Goal: Task Accomplishment & Management: Manage account settings

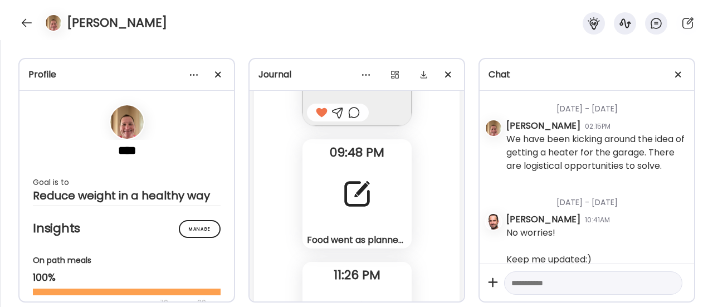
scroll to position [75453, 0]
click at [356, 205] on div at bounding box center [357, 194] width 40 height 40
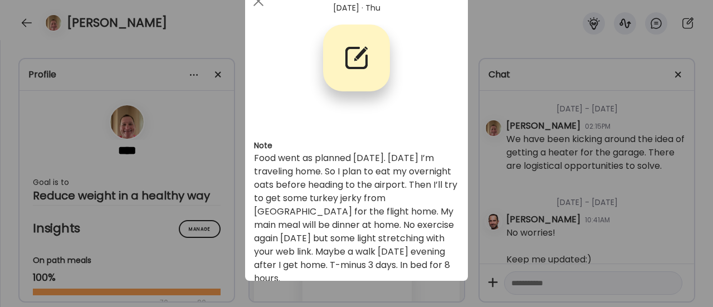
scroll to position [46, 0]
click at [216, 216] on div "Ate Coach Dashboard Wahoo! It’s official Take a moment to set up your Coach Pro…" at bounding box center [356, 153] width 713 height 307
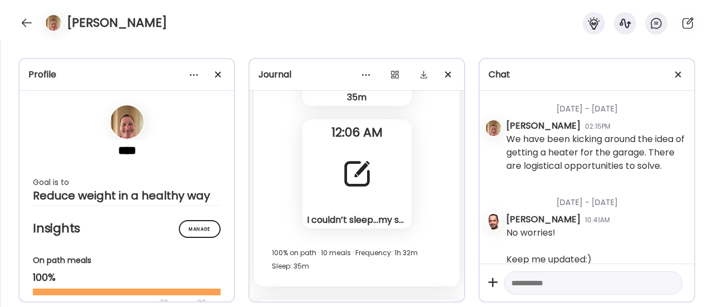
scroll to position [75723, 0]
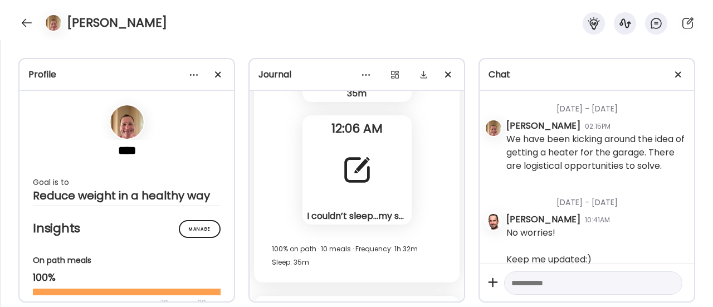
click at [340, 187] on div at bounding box center [357, 170] width 40 height 40
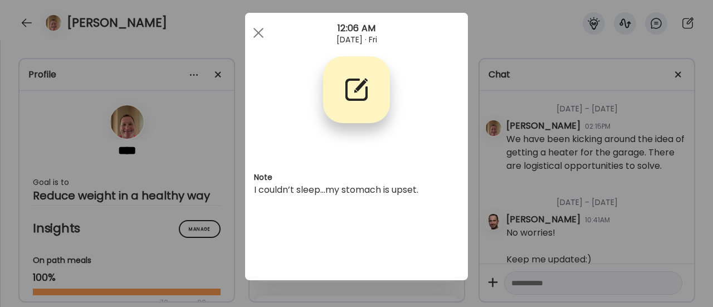
scroll to position [13, 0]
click at [253, 28] on div at bounding box center [258, 33] width 22 height 22
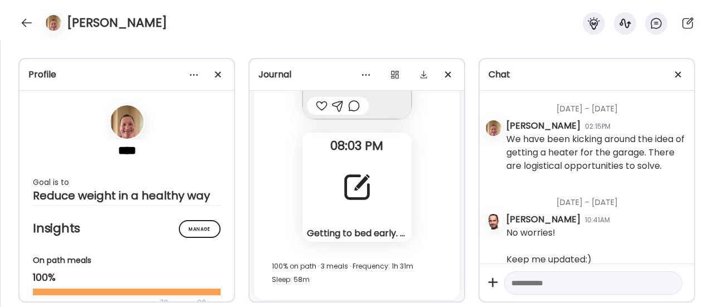
scroll to position [76447, 0]
click at [329, 206] on div "Getting to bed early. Planning for 12 hours in bed. Note" at bounding box center [357, 184] width 109 height 109
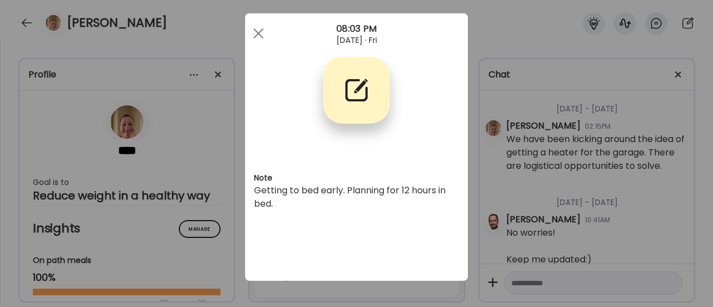
click at [218, 220] on div "Ate Coach Dashboard Wahoo! It’s official Take a moment to set up your Coach Pro…" at bounding box center [356, 153] width 713 height 307
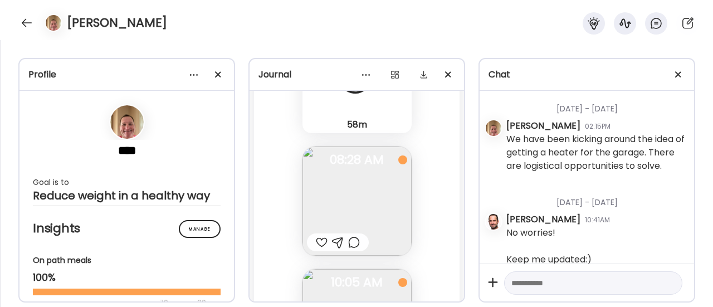
scroll to position [76074, 0]
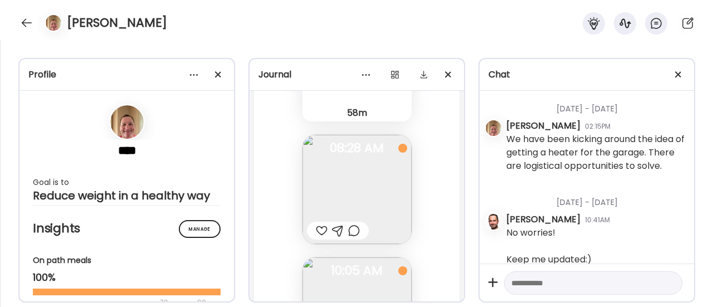
click at [348, 234] on div at bounding box center [354, 230] width 12 height 13
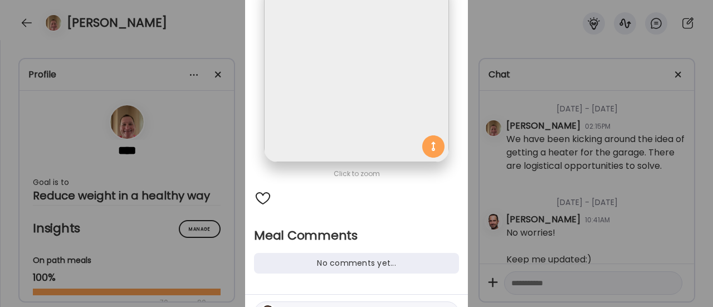
scroll to position [157, 0]
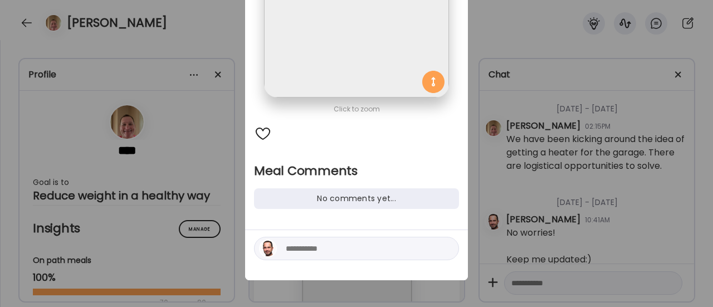
click at [319, 244] on textarea at bounding box center [361, 248] width 150 height 13
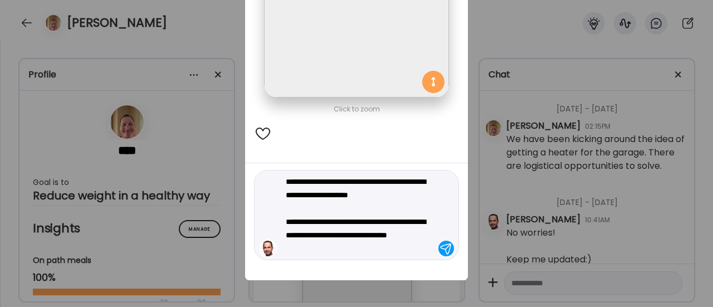
type textarea "**********"
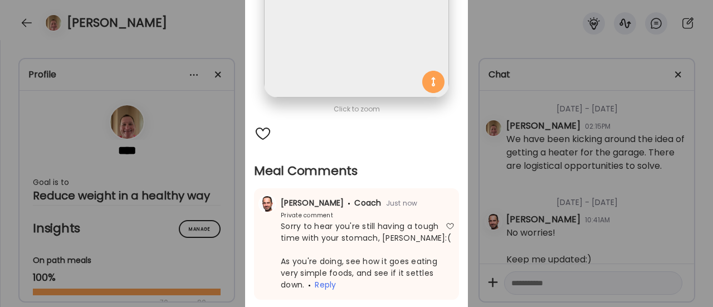
click at [195, 172] on div "Ate Coach Dashboard Wahoo! It’s official Take a moment to set up your Coach Pro…" at bounding box center [356, 153] width 713 height 307
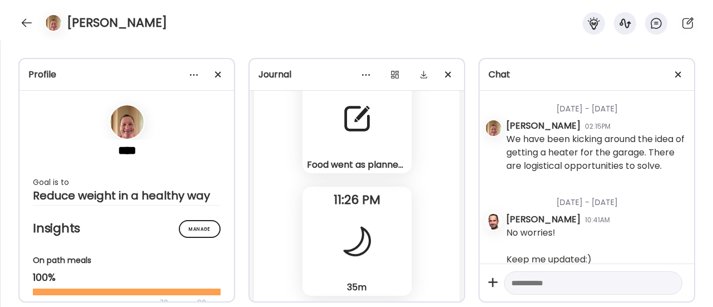
scroll to position [75529, 0]
click at [366, 163] on div "Food went as planned [DATE]. [DATE] I’m traveling home. So I plan to eat my ove…" at bounding box center [357, 164] width 100 height 12
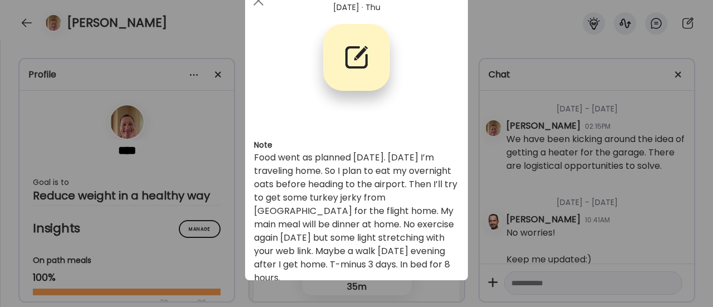
scroll to position [46, 0]
click at [217, 213] on div "Ate Coach Dashboard Wahoo! It’s official Take a moment to set up your Coach Pro…" at bounding box center [356, 153] width 713 height 307
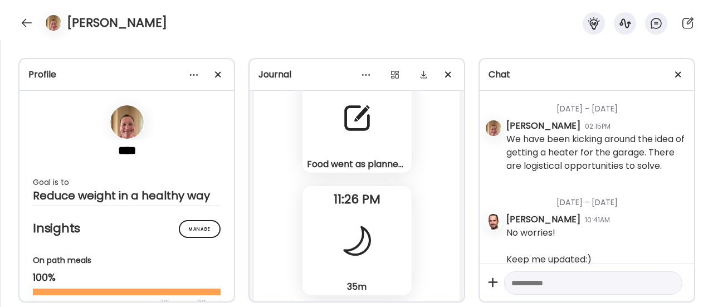
click at [217, 213] on div "**** Goal is to Reduce weight in a healthy way Manage Insights On path meals 10…" at bounding box center [127, 212] width 215 height 242
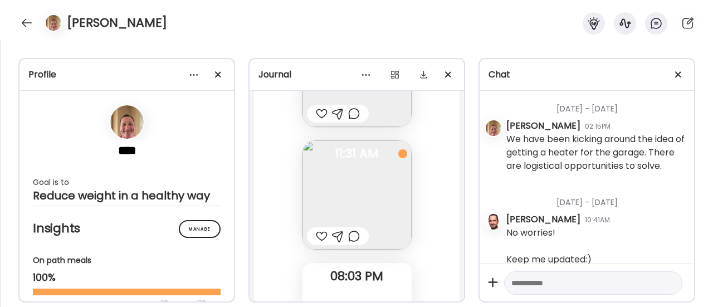
scroll to position [76315, 0]
click at [348, 235] on div at bounding box center [354, 235] width 12 height 13
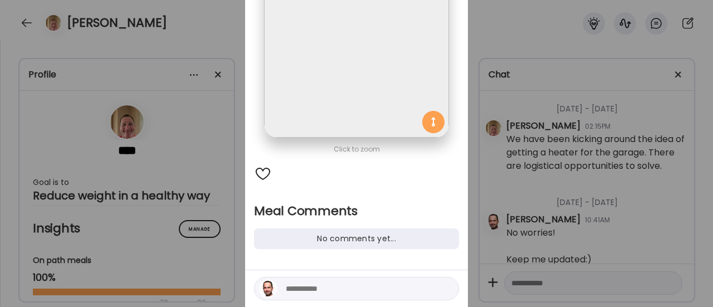
scroll to position [124, 0]
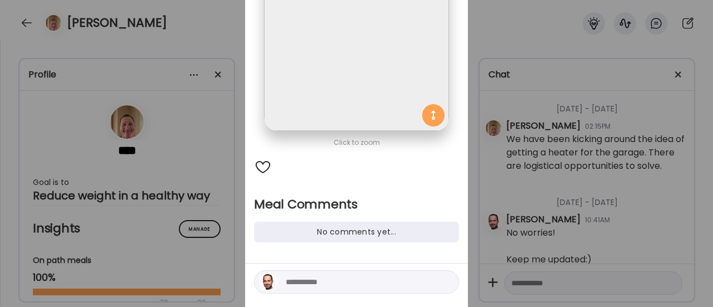
click at [296, 278] on textarea at bounding box center [361, 281] width 150 height 13
type textarea "**********"
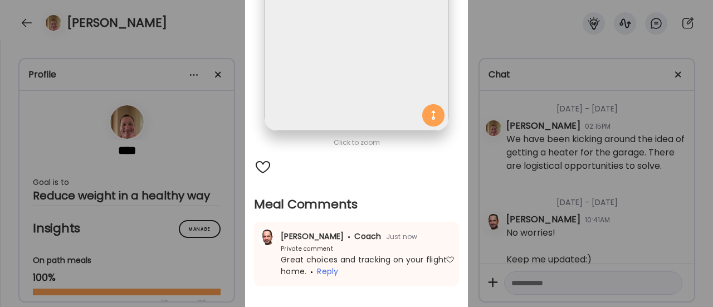
click at [211, 226] on div "Ate Coach Dashboard Wahoo! It’s official Take a moment to set up your Coach Pro…" at bounding box center [356, 153] width 713 height 307
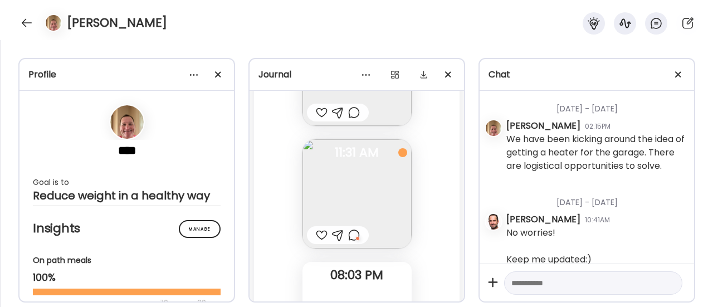
scroll to position [76447, 0]
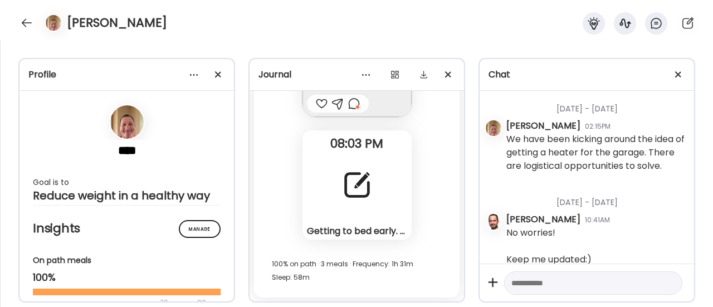
click at [347, 191] on div at bounding box center [357, 185] width 40 height 40
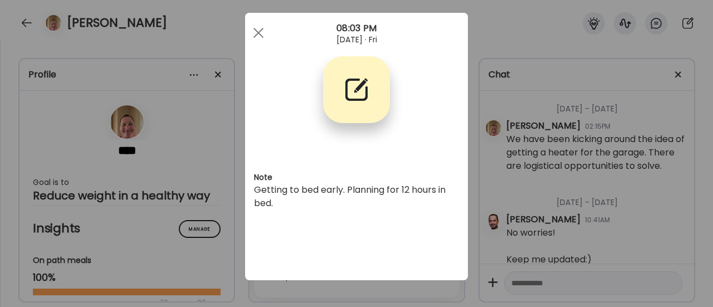
scroll to position [13, 0]
click at [254, 30] on span at bounding box center [259, 33] width 10 height 10
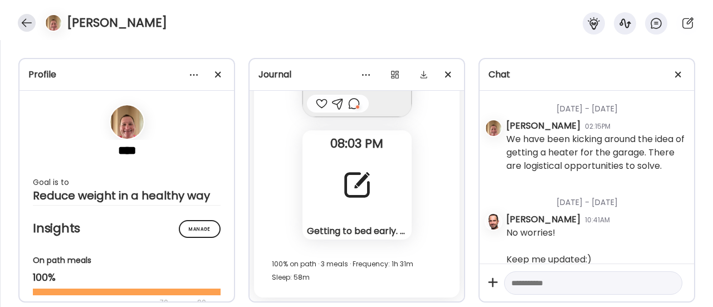
click at [22, 25] on div at bounding box center [27, 23] width 18 height 18
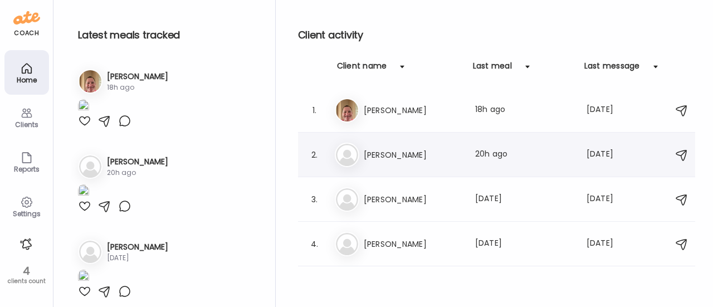
click at [361, 154] on div "[PERSON_NAME] Last meal: 20h ago Last message: [DATE] You: Let me know if you’v…" at bounding box center [498, 155] width 327 height 25
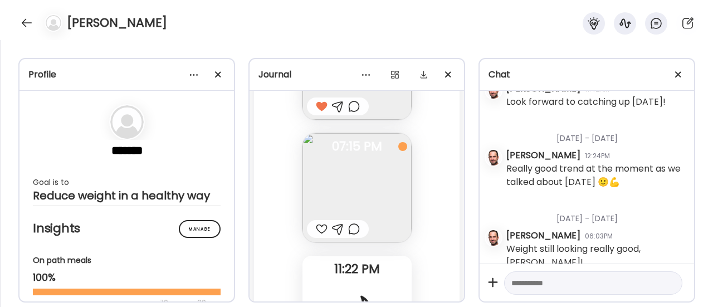
scroll to position [16730, 0]
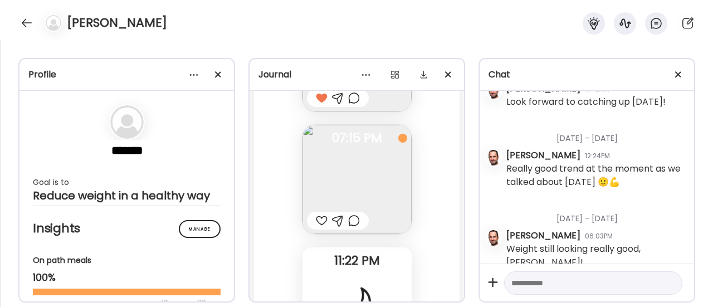
click at [359, 173] on img at bounding box center [357, 179] width 109 height 109
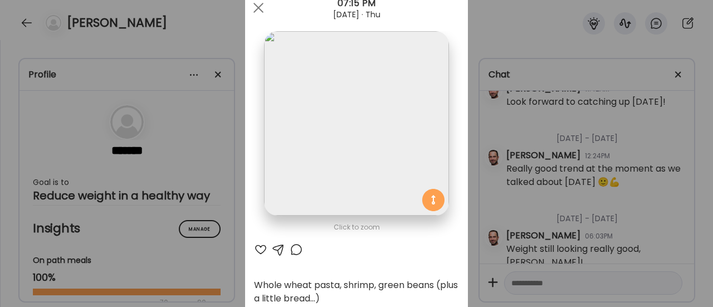
scroll to position [37, 0]
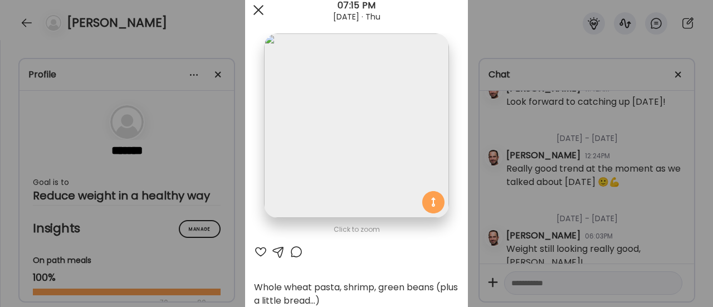
click at [254, 11] on span at bounding box center [259, 10] width 10 height 10
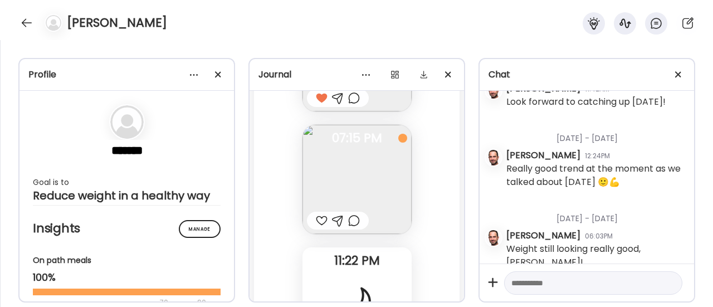
click at [349, 214] on div at bounding box center [354, 220] width 12 height 13
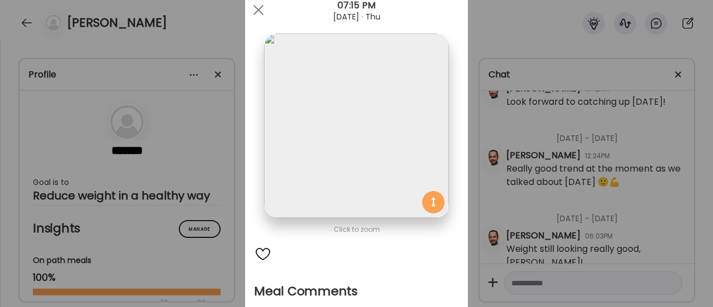
scroll to position [157, 0]
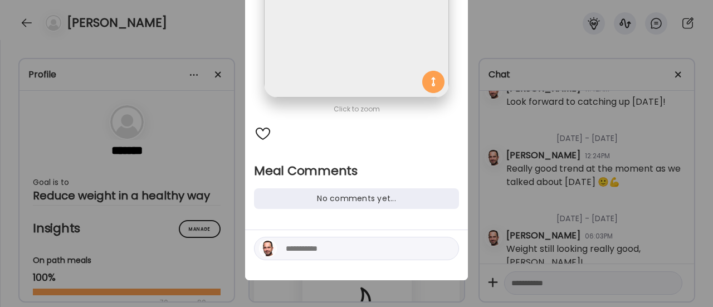
click at [318, 245] on textarea at bounding box center [361, 248] width 150 height 13
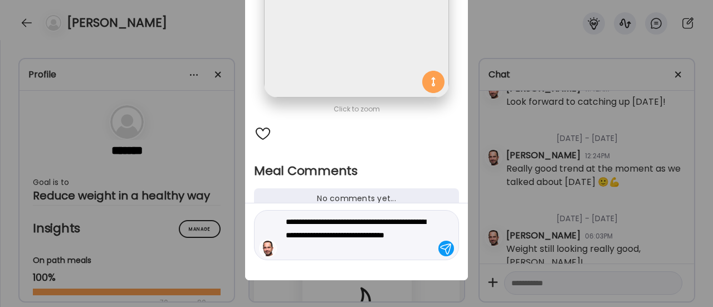
type textarea "**********"
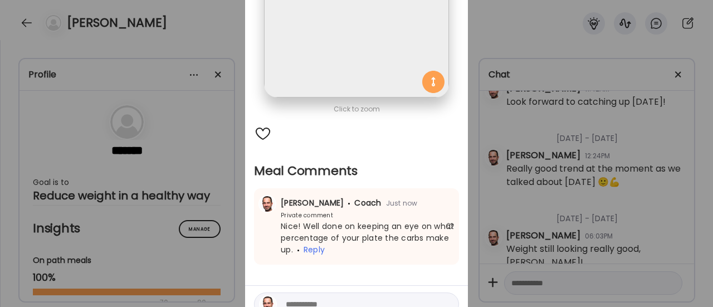
click at [212, 238] on div "Ate Coach Dashboard Wahoo! It’s official Take a moment to set up your Coach Pro…" at bounding box center [356, 153] width 713 height 307
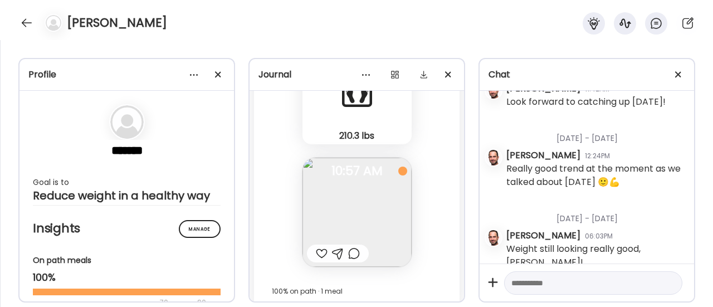
scroll to position [17192, 0]
click at [351, 246] on div at bounding box center [354, 252] width 12 height 13
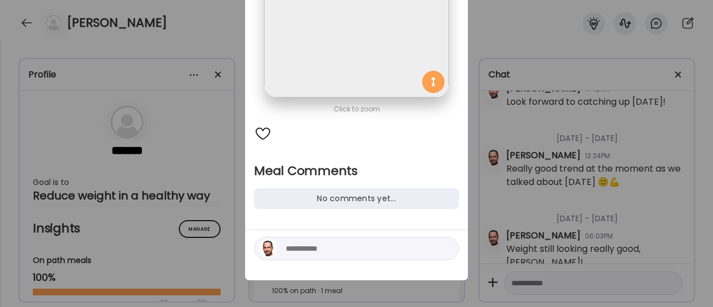
click at [324, 252] on textarea at bounding box center [361, 248] width 150 height 13
type textarea "*"
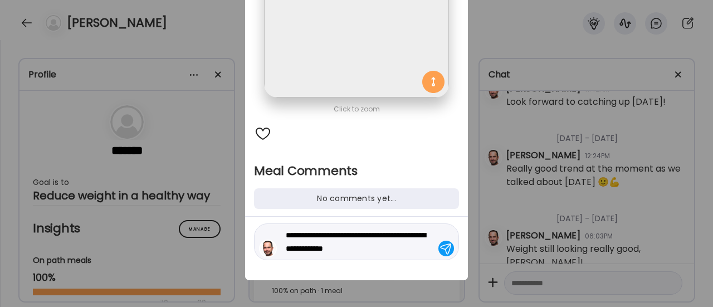
type textarea "**********"
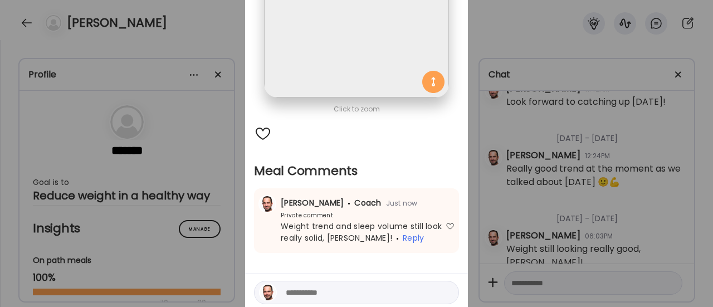
click at [183, 77] on div "Ate Coach Dashboard Wahoo! It’s official Take a moment to set up your Coach Pro…" at bounding box center [356, 153] width 713 height 307
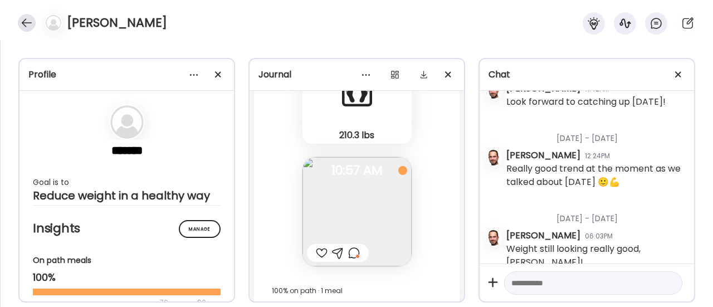
click at [25, 21] on div at bounding box center [27, 23] width 18 height 18
